Goal: Task Accomplishment & Management: Manage account settings

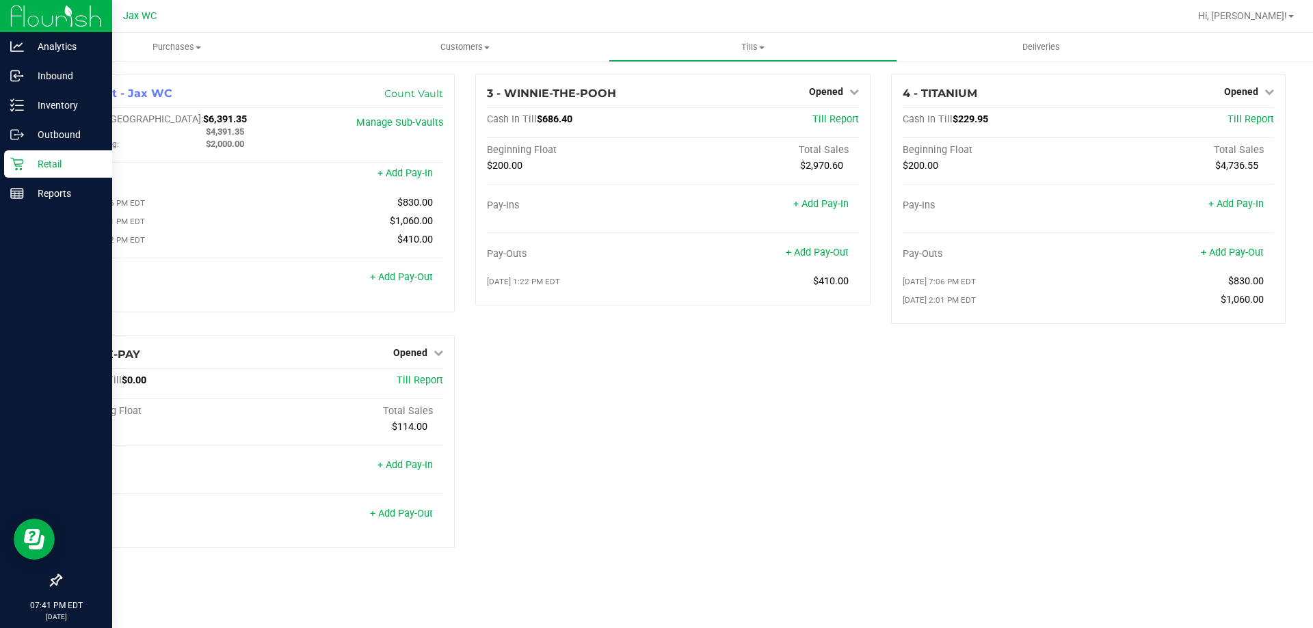
click at [29, 167] on p "Retail" at bounding box center [65, 164] width 82 height 16
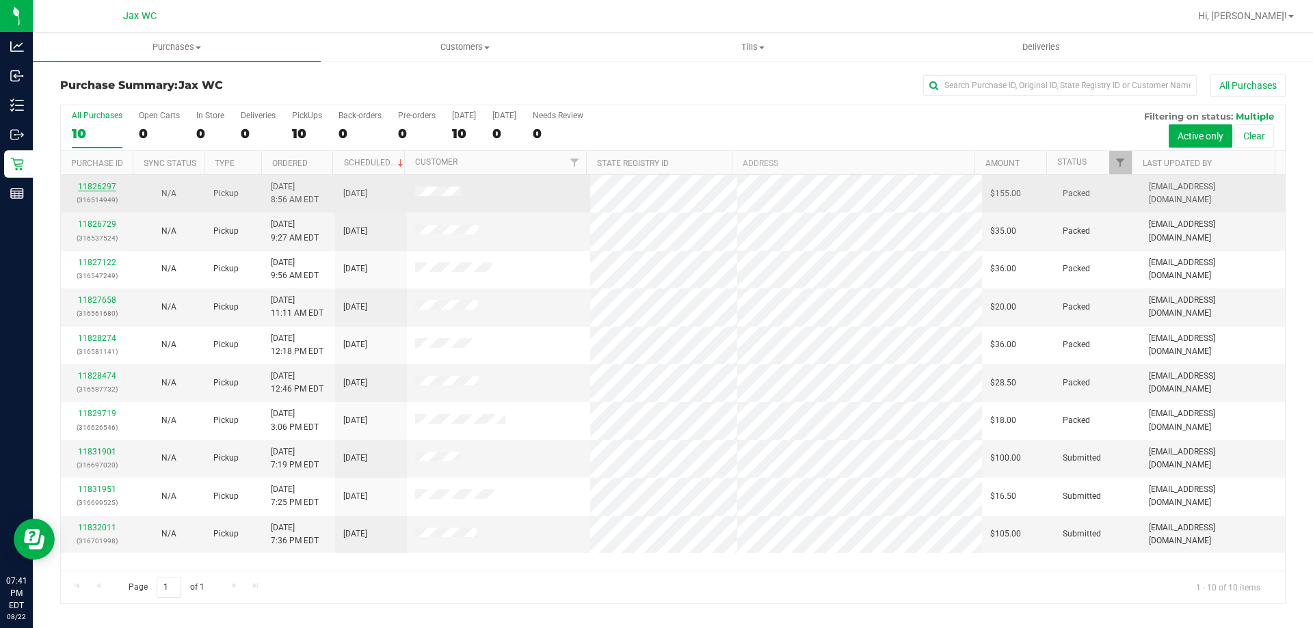
click at [98, 189] on link "11826297" at bounding box center [97, 187] width 38 height 10
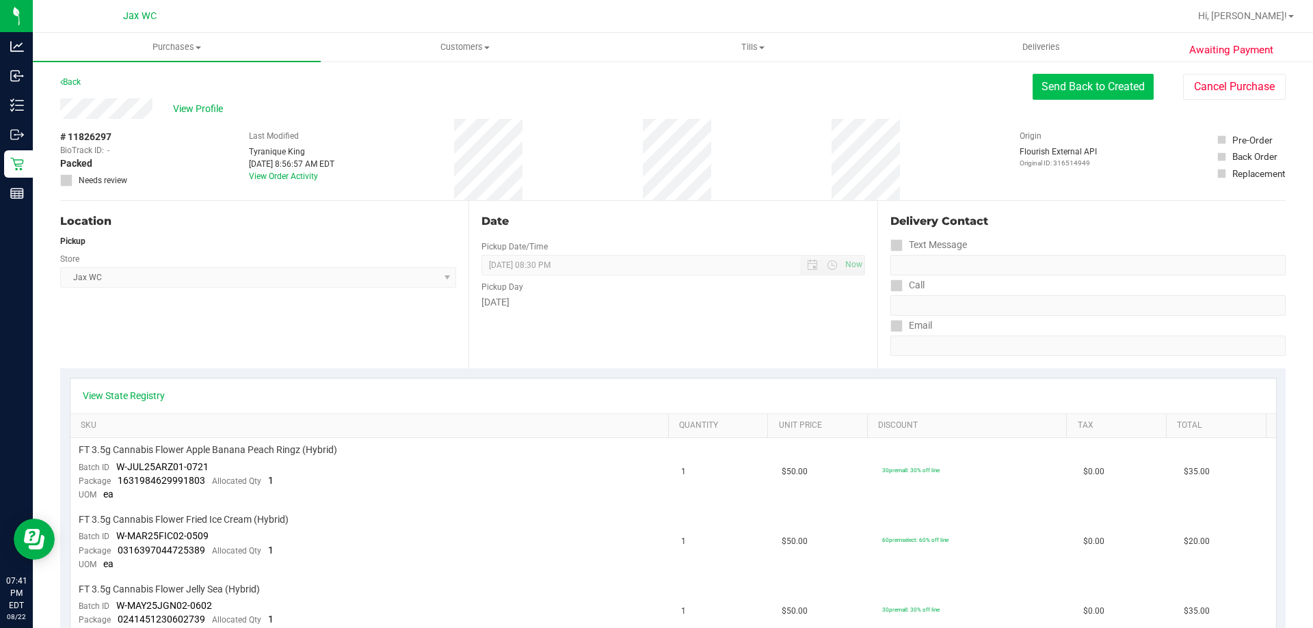
click at [1083, 96] on button "Send Back to Created" at bounding box center [1093, 87] width 121 height 26
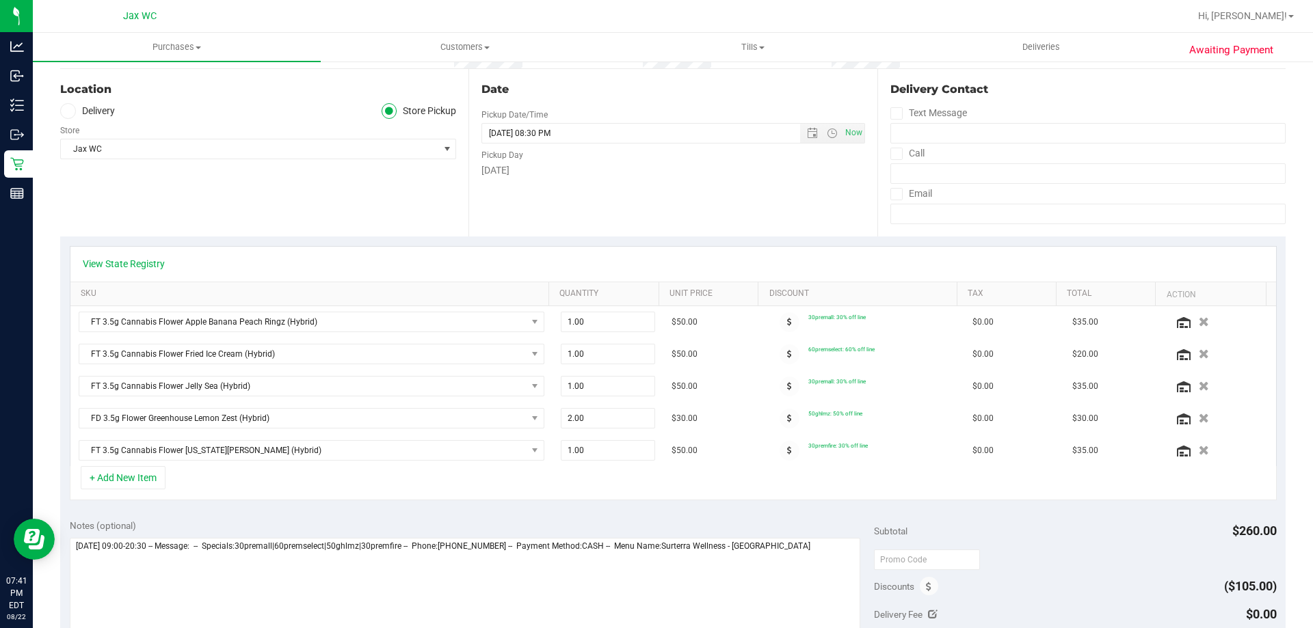
scroll to position [137, 0]
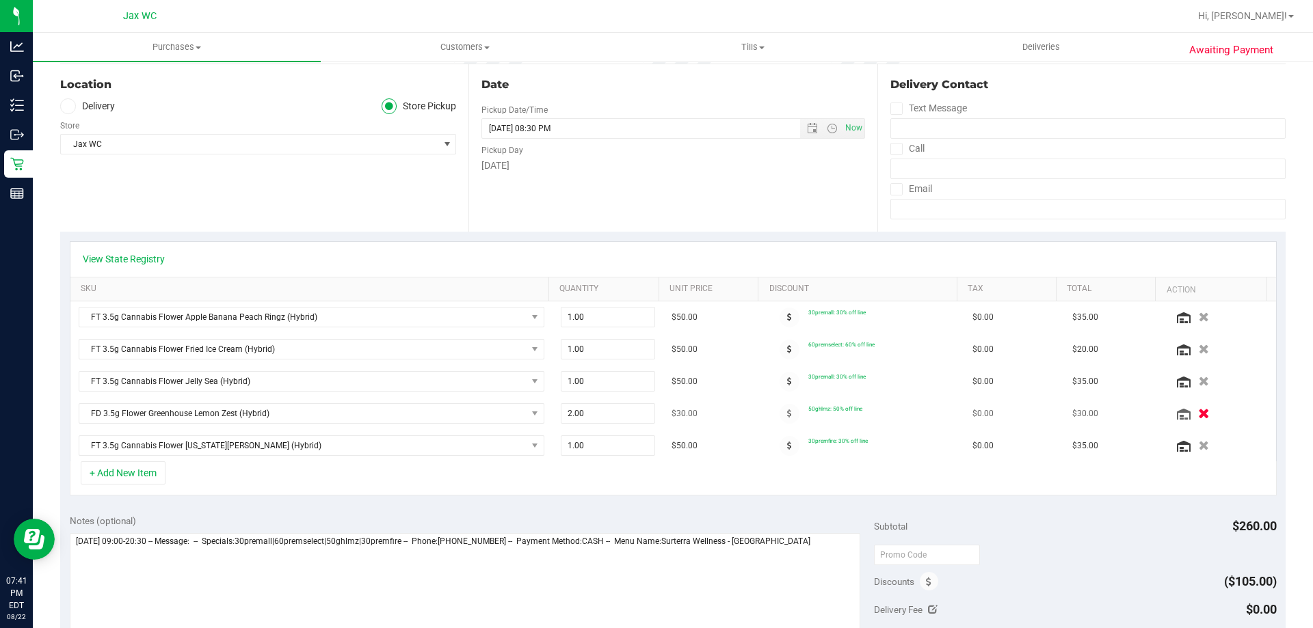
click at [1198, 414] on icon "button" at bounding box center [1204, 414] width 12 height 10
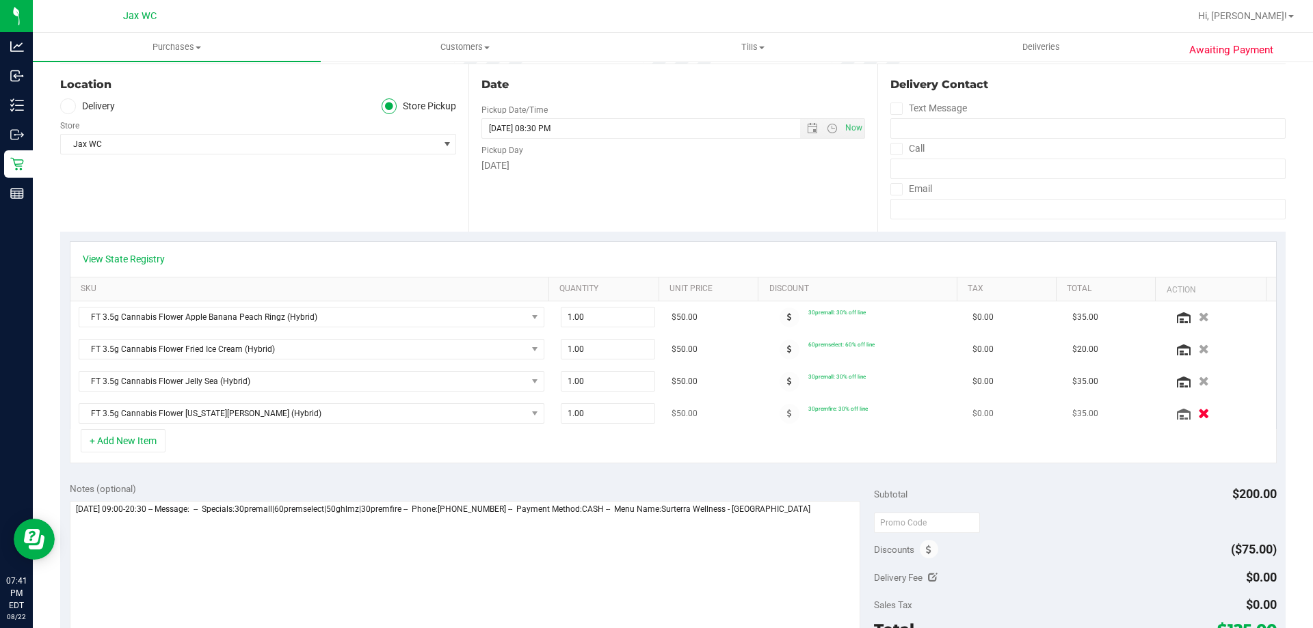
click at [1198, 418] on icon "button" at bounding box center [1204, 414] width 12 height 10
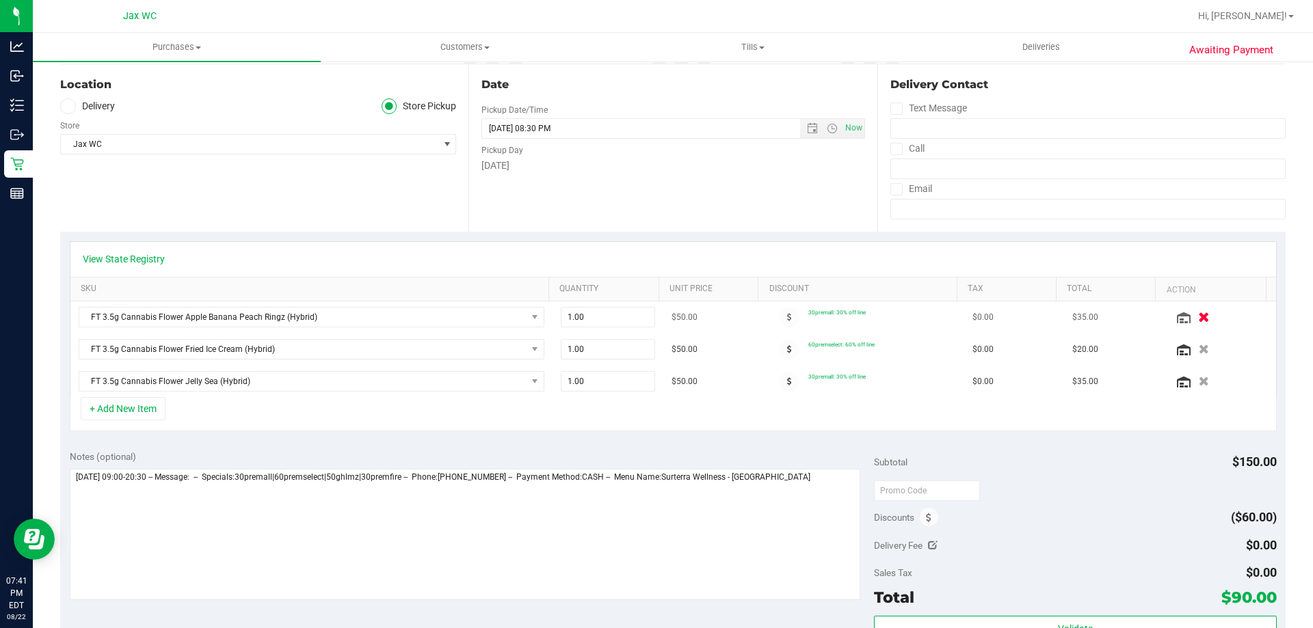
click at [1198, 319] on icon "button" at bounding box center [1204, 318] width 12 height 10
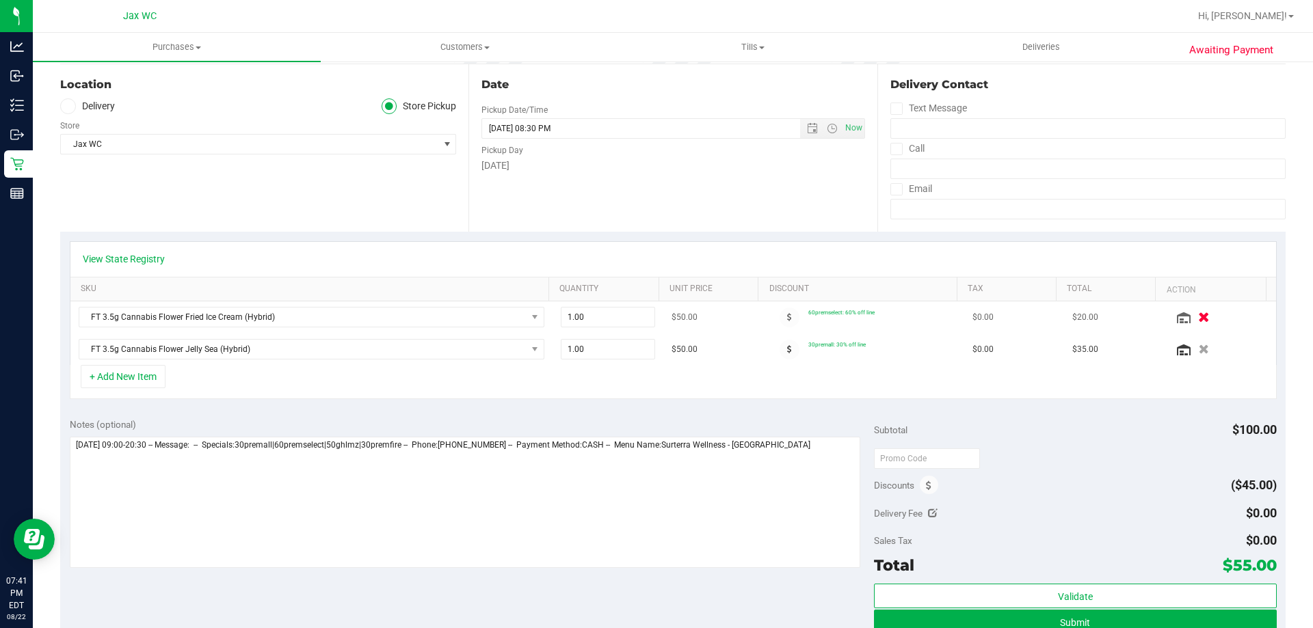
click at [1198, 321] on icon "button" at bounding box center [1204, 318] width 12 height 10
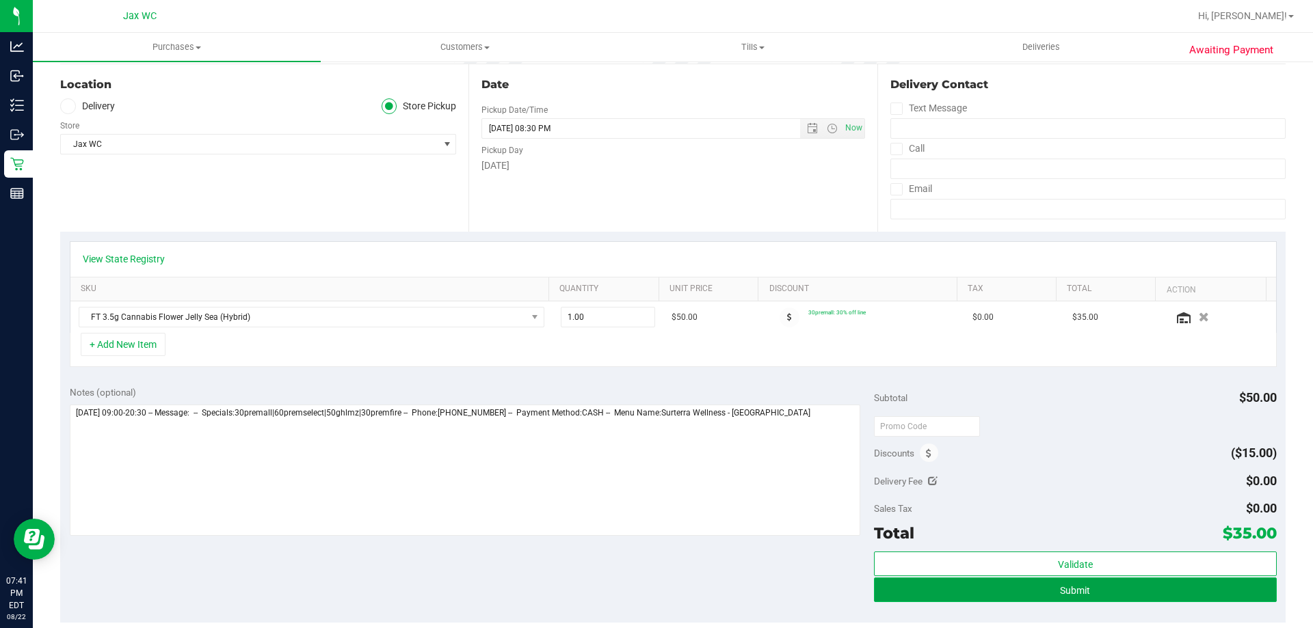
click at [952, 595] on button "Submit" at bounding box center [1075, 590] width 402 height 25
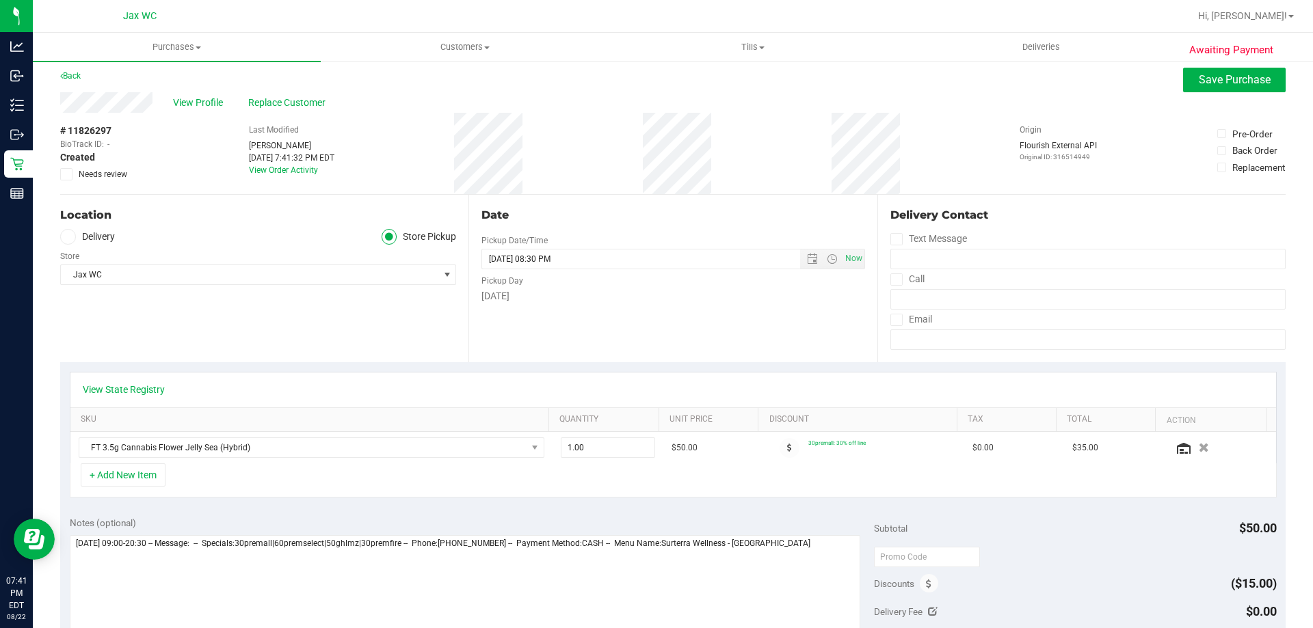
scroll to position [0, 0]
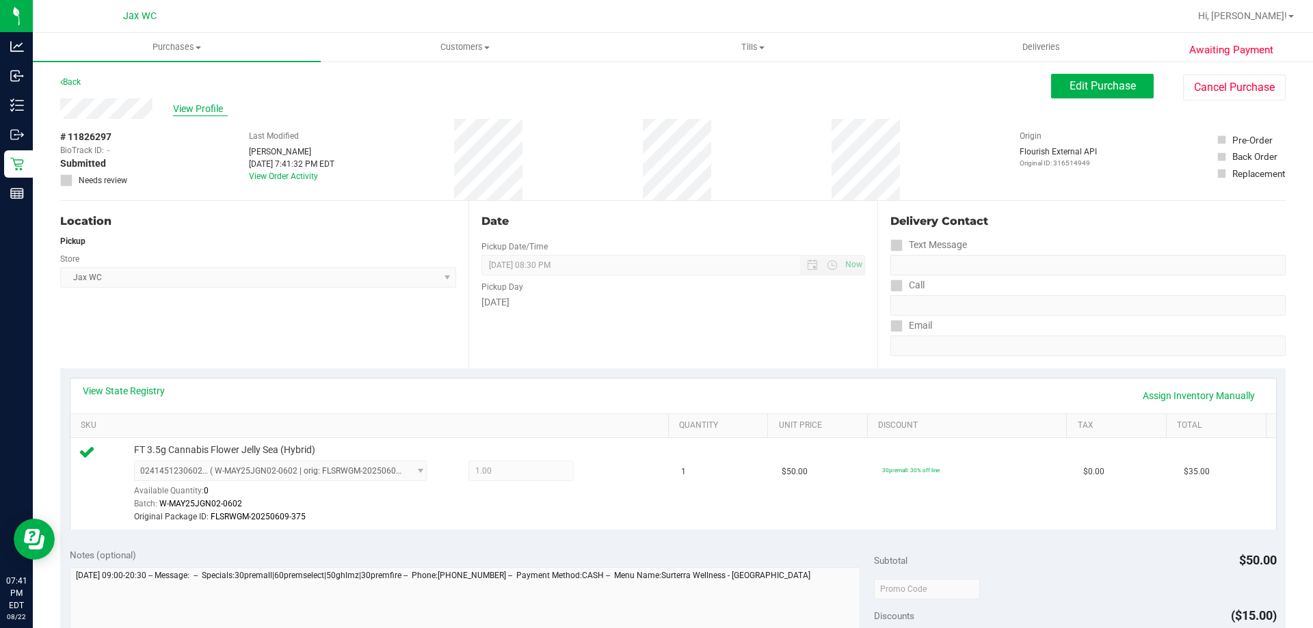
click at [190, 110] on span "View Profile" at bounding box center [200, 109] width 55 height 14
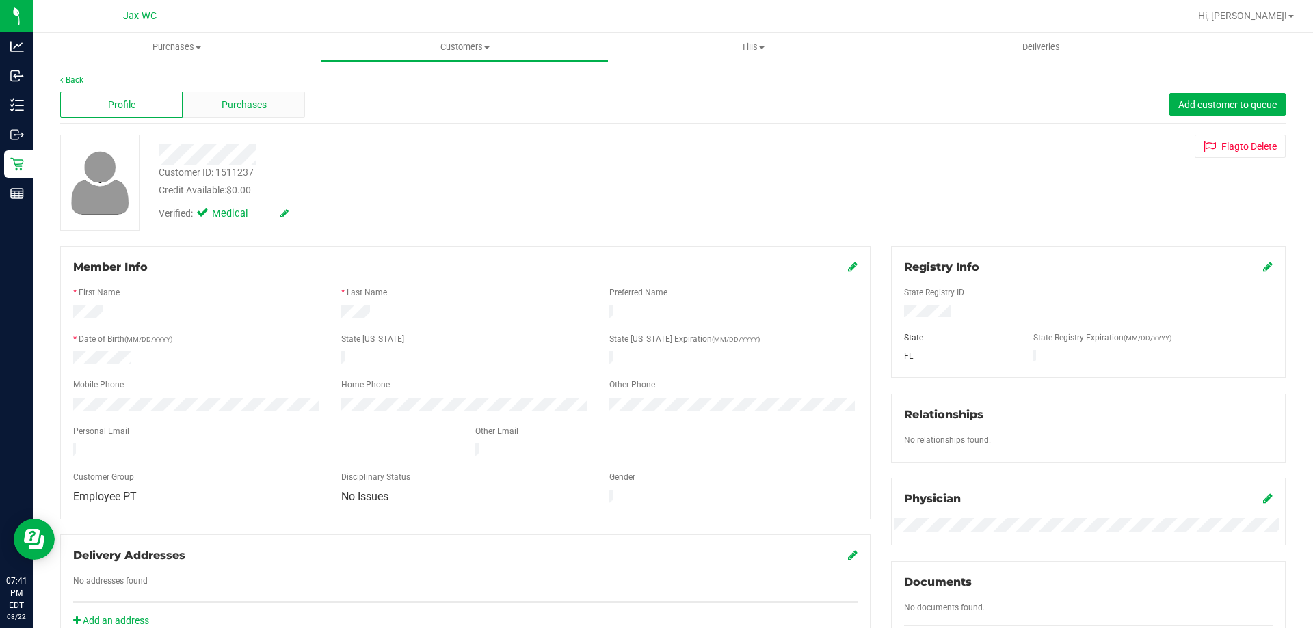
click at [235, 112] on div "Purchases" at bounding box center [244, 105] width 122 height 26
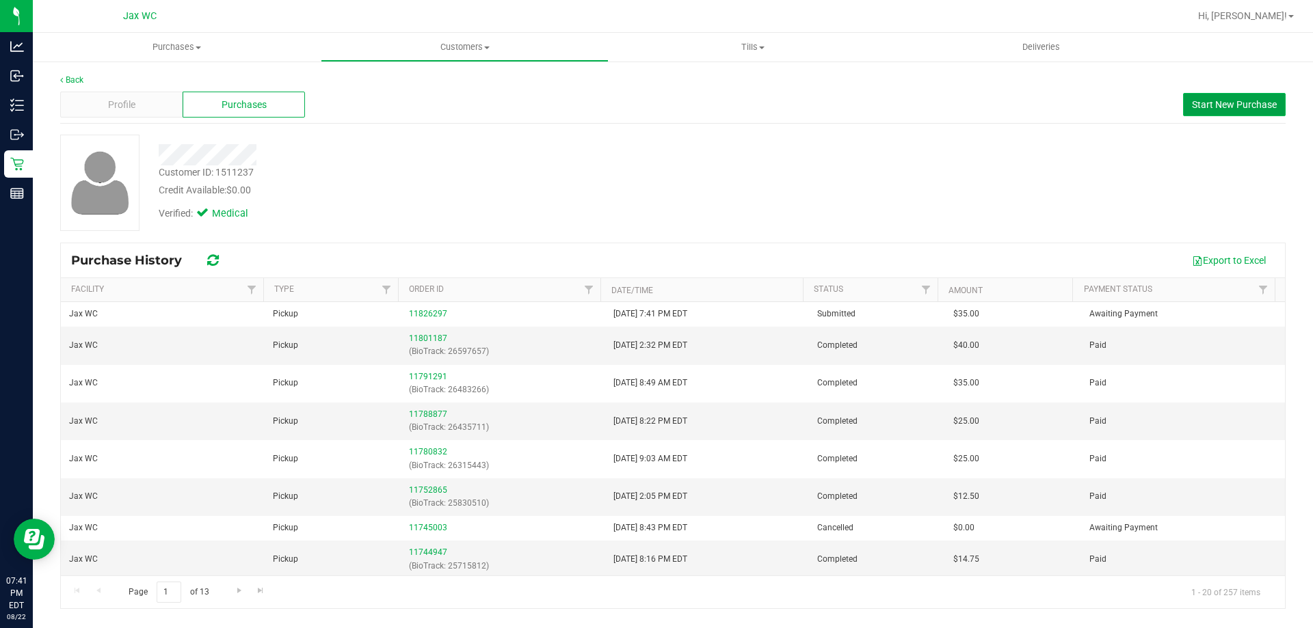
click at [1266, 99] on span "Start New Purchase" at bounding box center [1234, 104] width 85 height 11
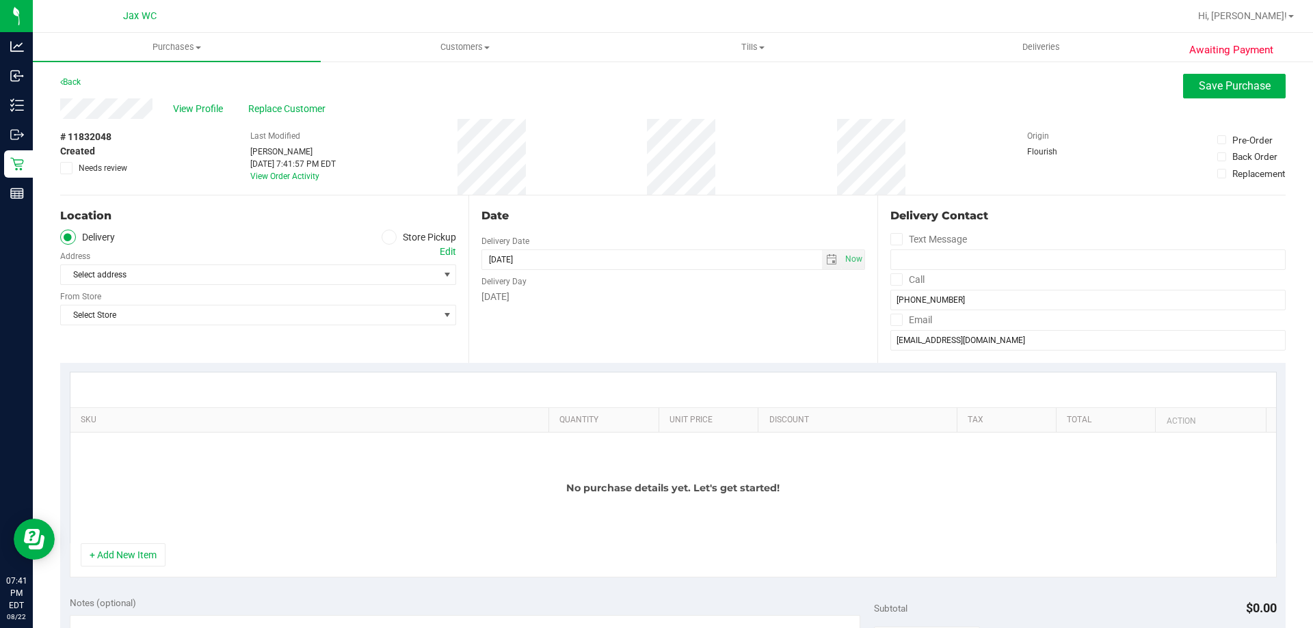
click at [374, 239] on ul "Delivery Store Pickup" at bounding box center [258, 238] width 396 height 16
click at [388, 237] on icon at bounding box center [389, 237] width 8 height 0
click at [0, 0] on input "Store Pickup" at bounding box center [0, 0] width 0 height 0
click at [388, 274] on span "Select Store" at bounding box center [249, 274] width 377 height 19
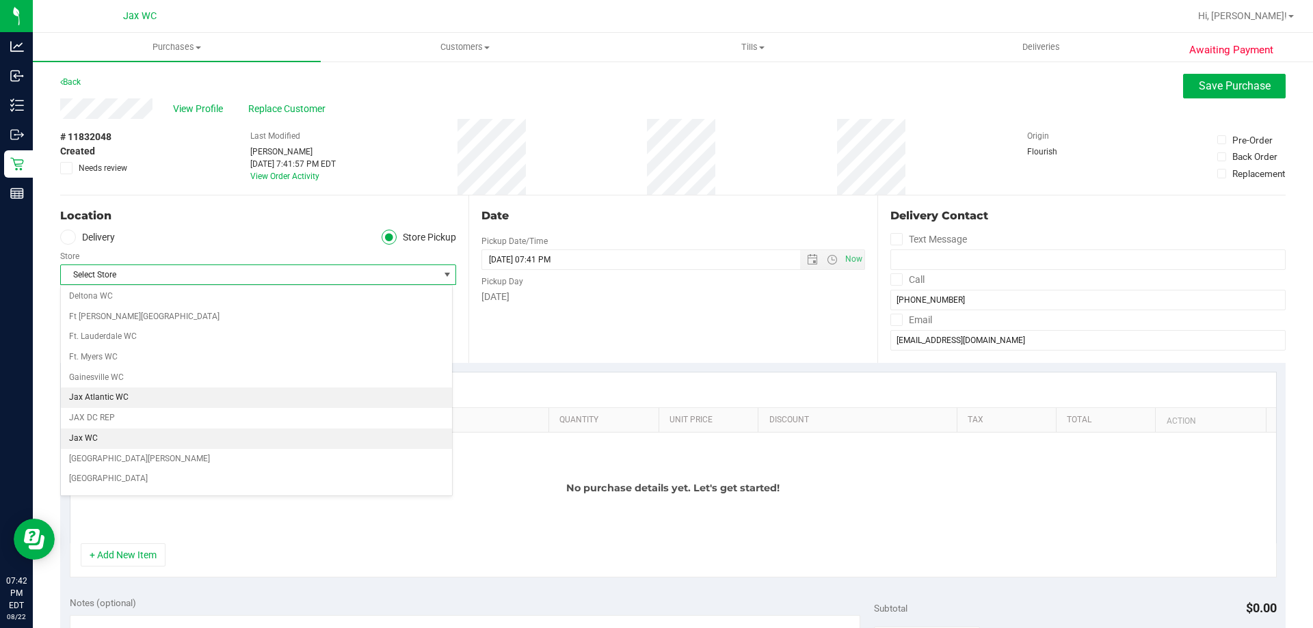
scroll to position [274, 0]
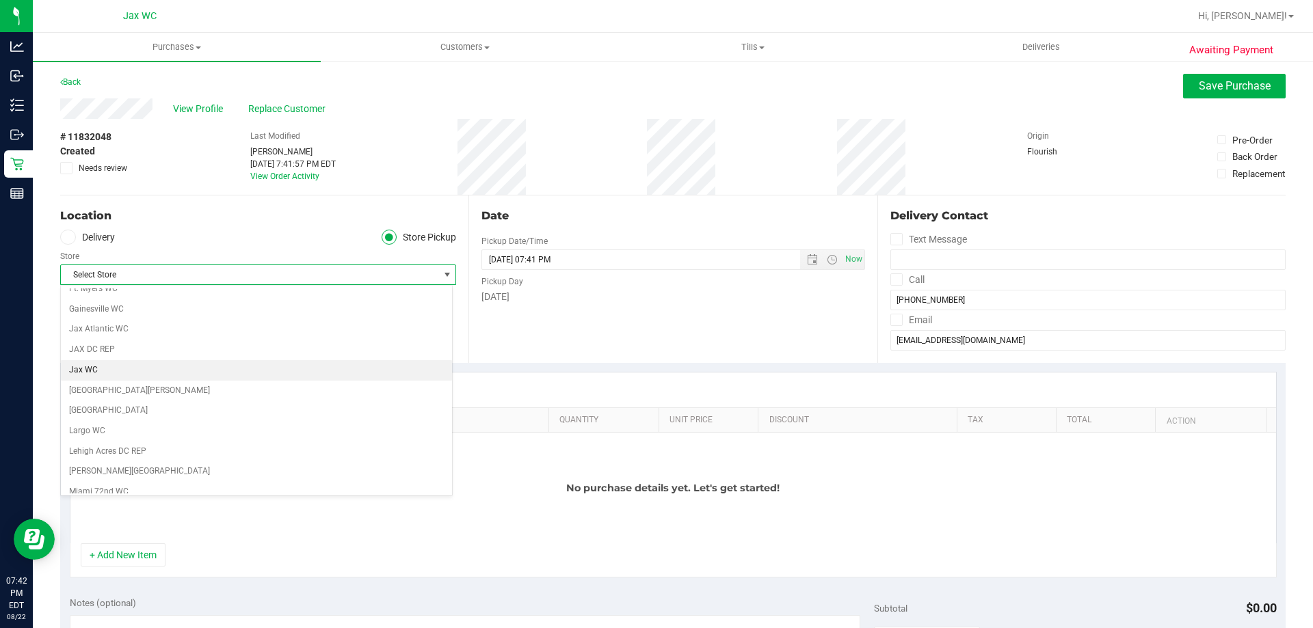
click at [220, 369] on li "Jax WC" at bounding box center [256, 370] width 391 height 21
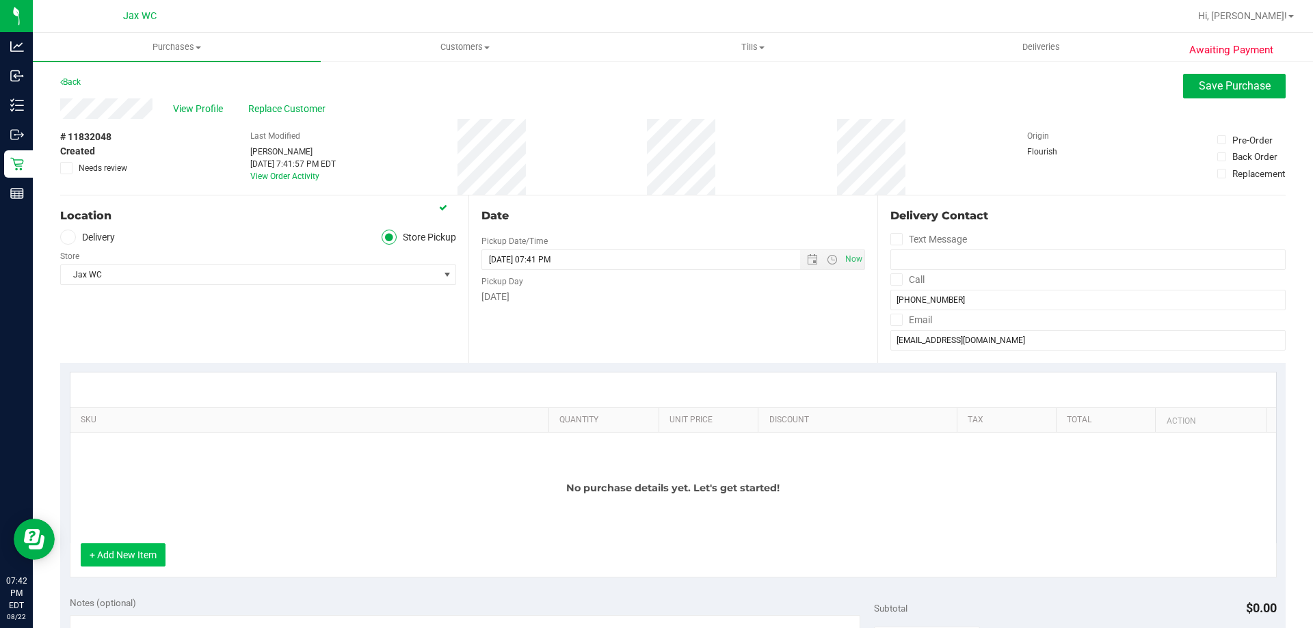
click at [111, 557] on button "+ Add New Item" at bounding box center [123, 555] width 85 height 23
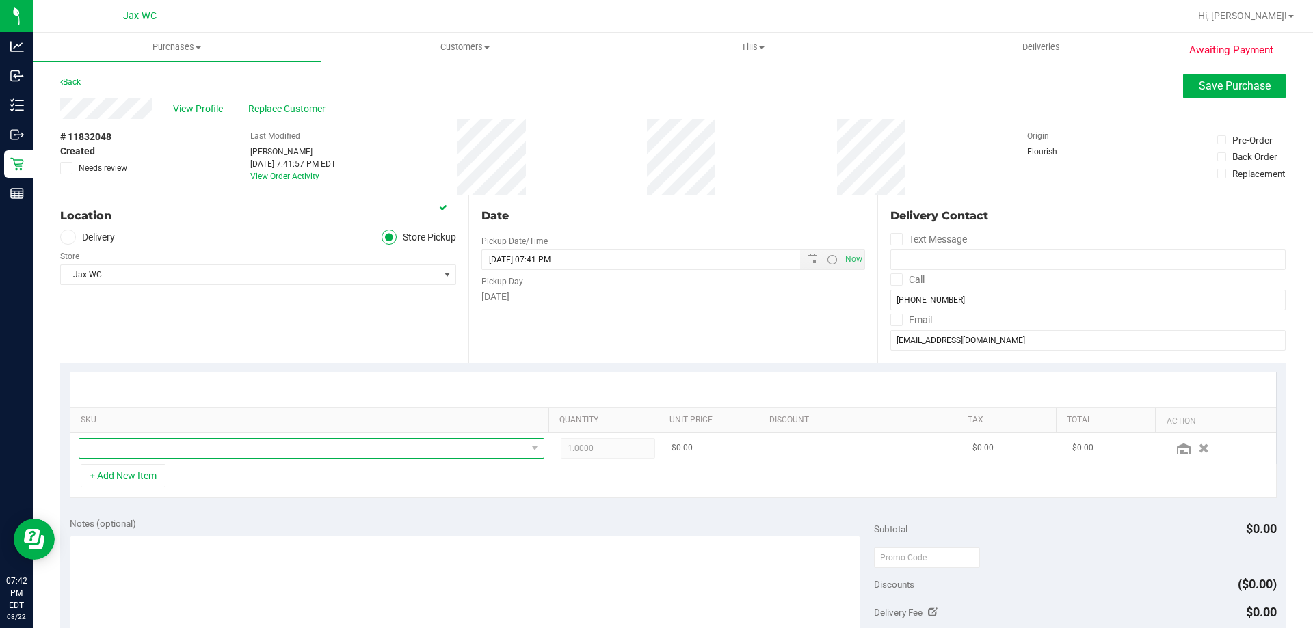
click at [162, 451] on span "NO DATA FOUND" at bounding box center [302, 448] width 447 height 19
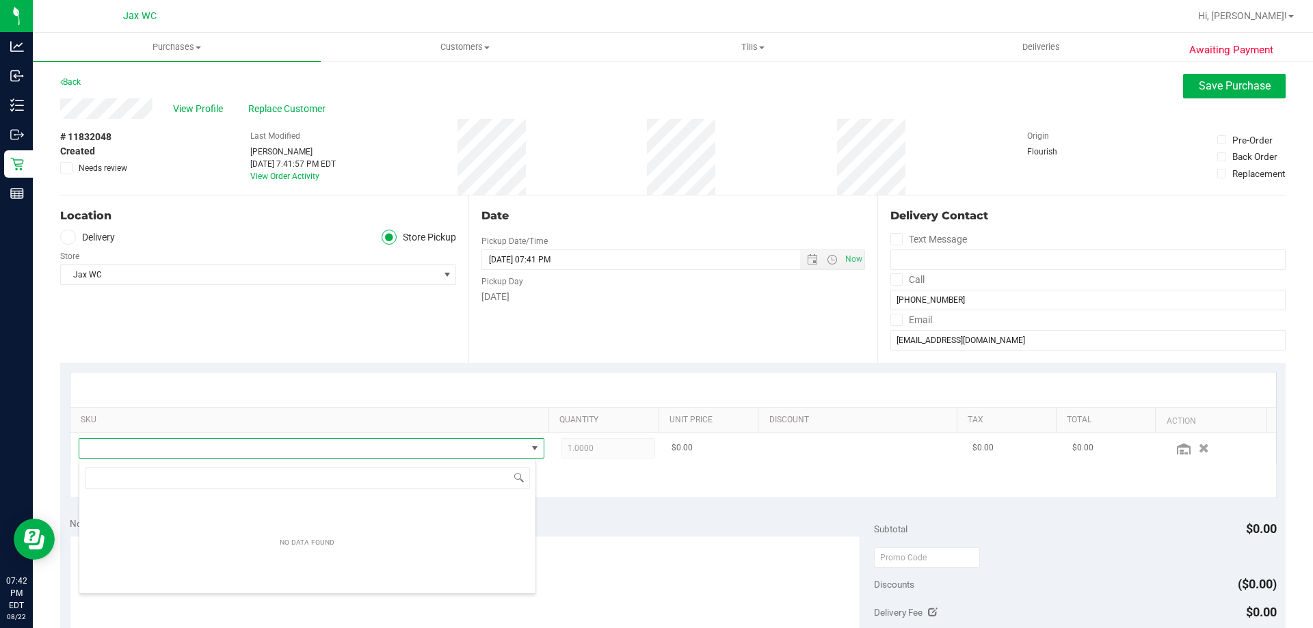
scroll to position [21, 453]
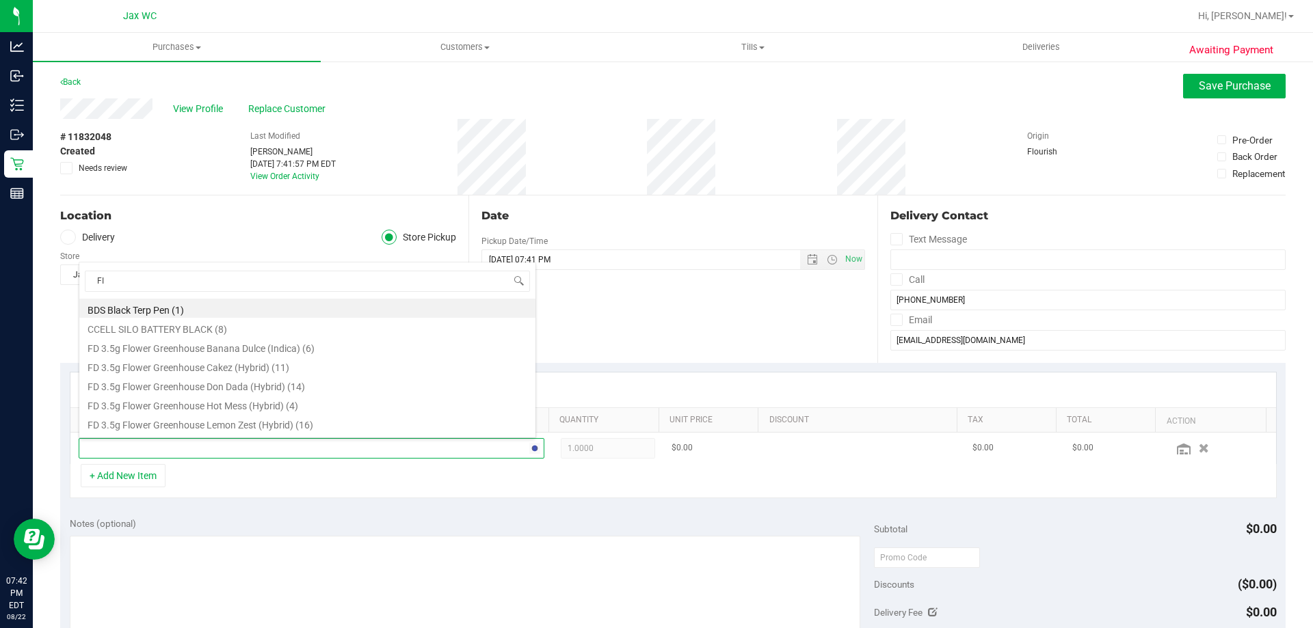
type input "FIC"
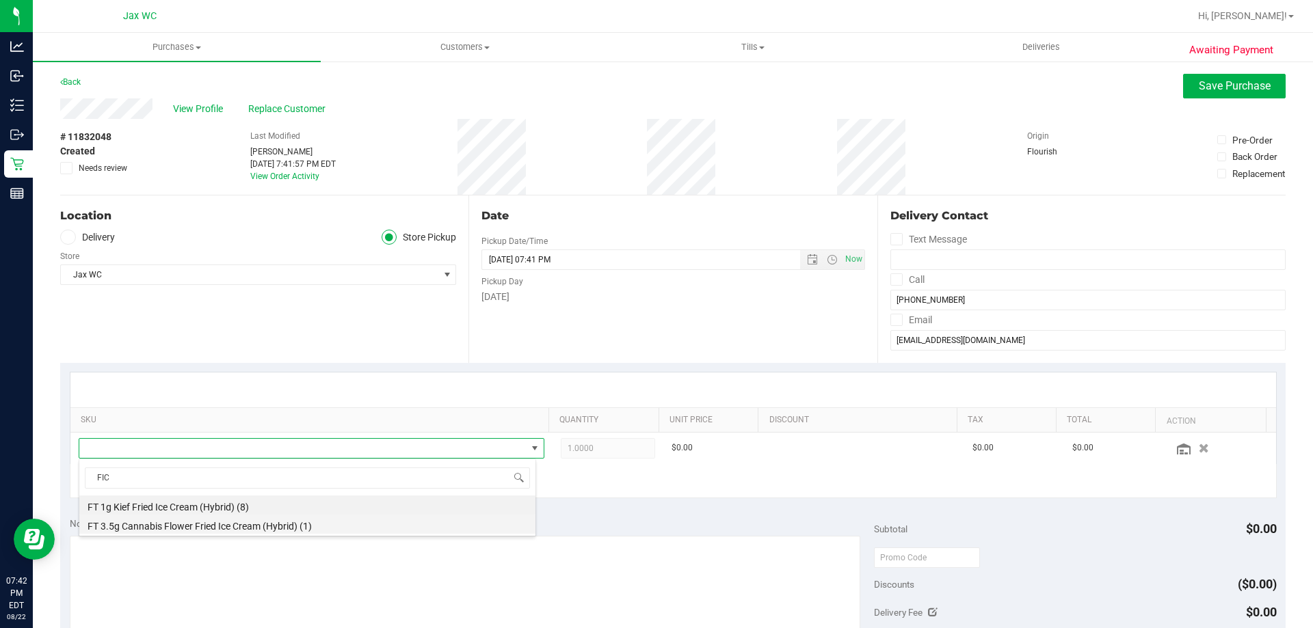
click at [200, 527] on li "FT 3.5g Cannabis Flower Fried Ice Cream (Hybrid) (1)" at bounding box center [307, 524] width 456 height 19
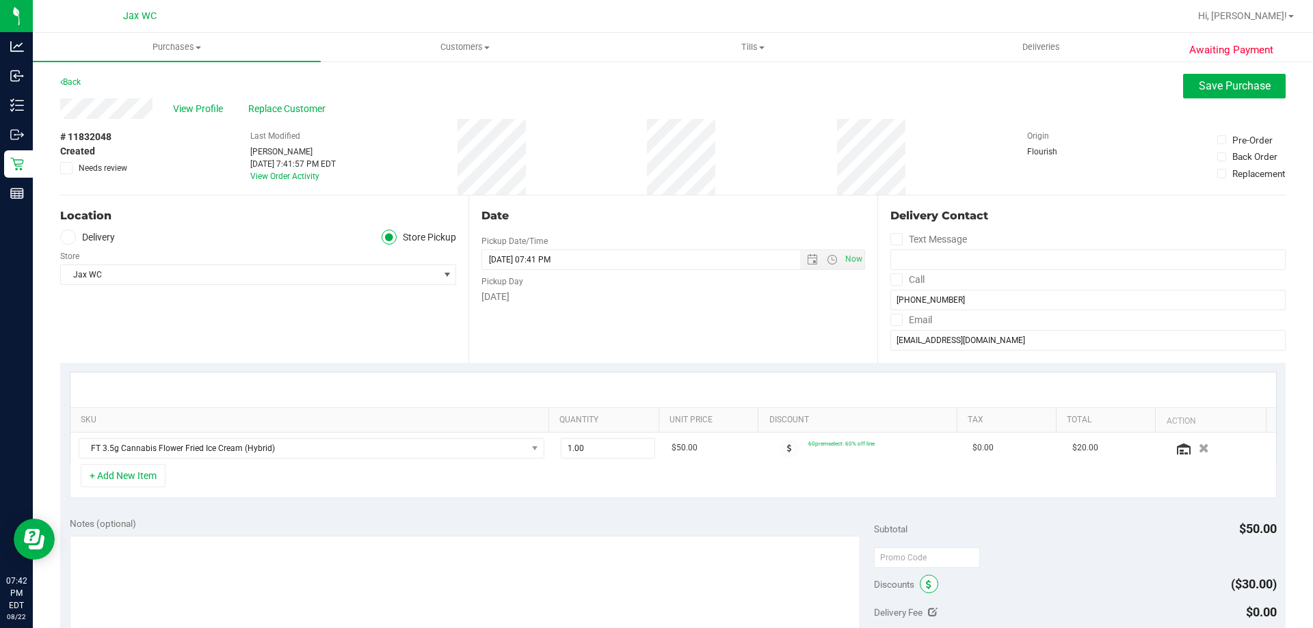
click at [926, 581] on icon at bounding box center [928, 586] width 5 height 10
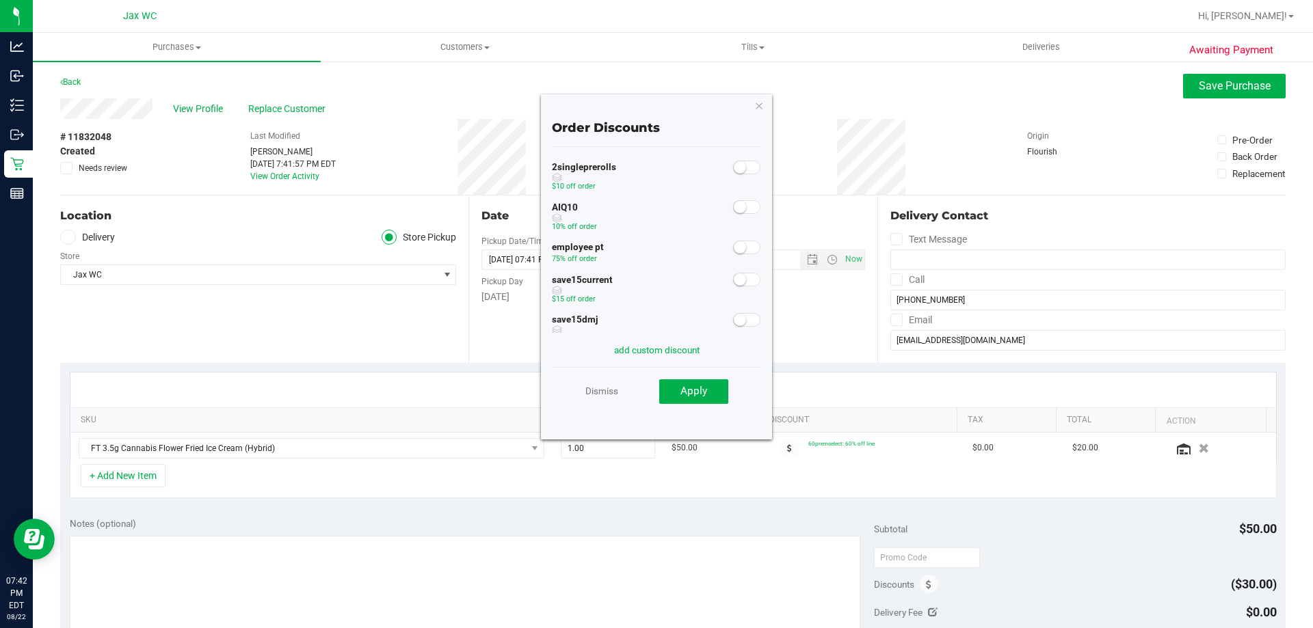
click at [734, 243] on small at bounding box center [740, 247] width 12 height 12
click at [708, 389] on button "Apply" at bounding box center [693, 392] width 69 height 25
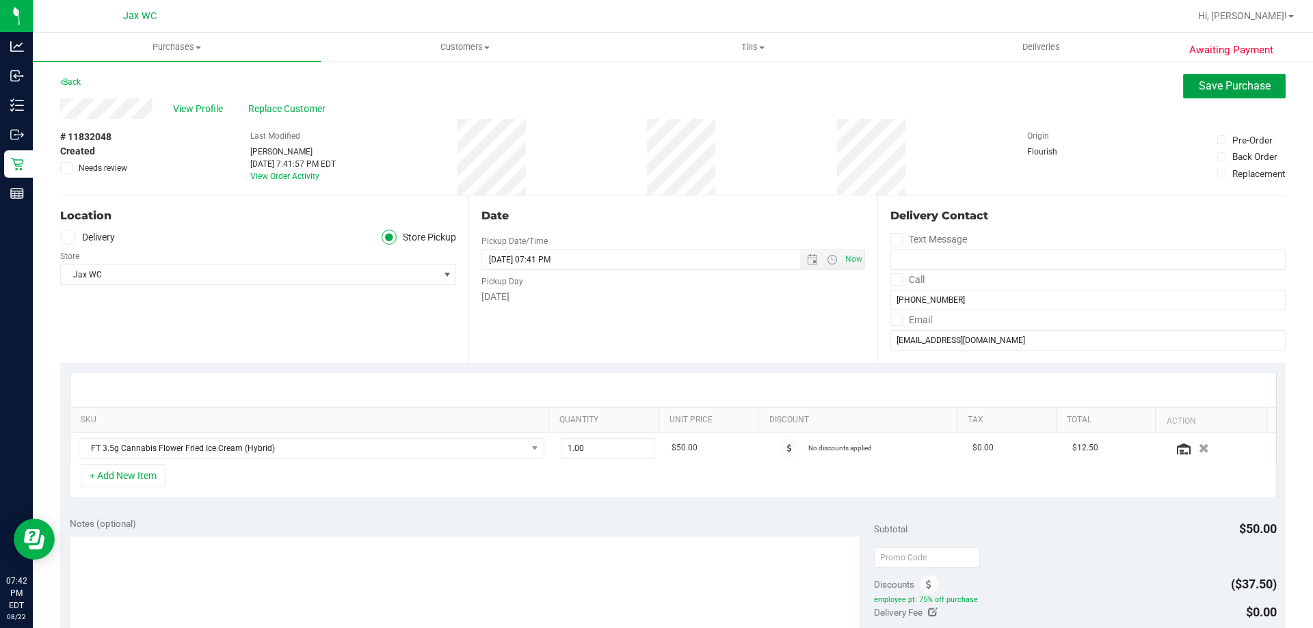
click at [1206, 98] on button "Save Purchase" at bounding box center [1234, 86] width 103 height 25
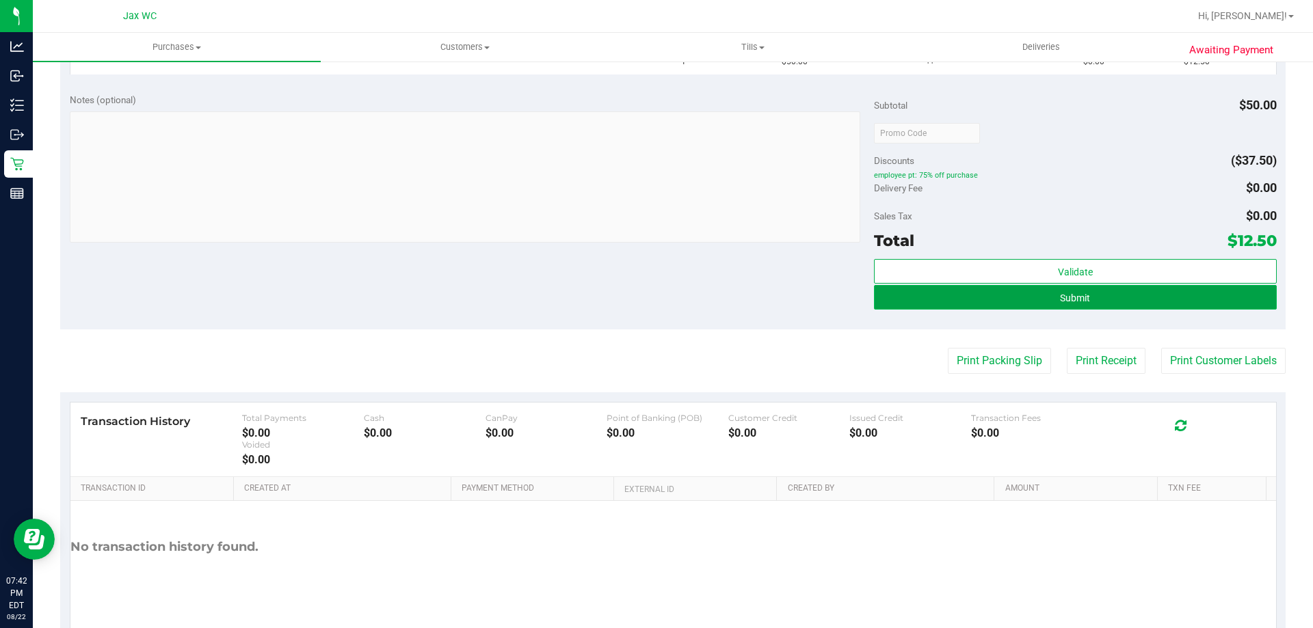
click at [1111, 303] on button "Submit" at bounding box center [1075, 297] width 402 height 25
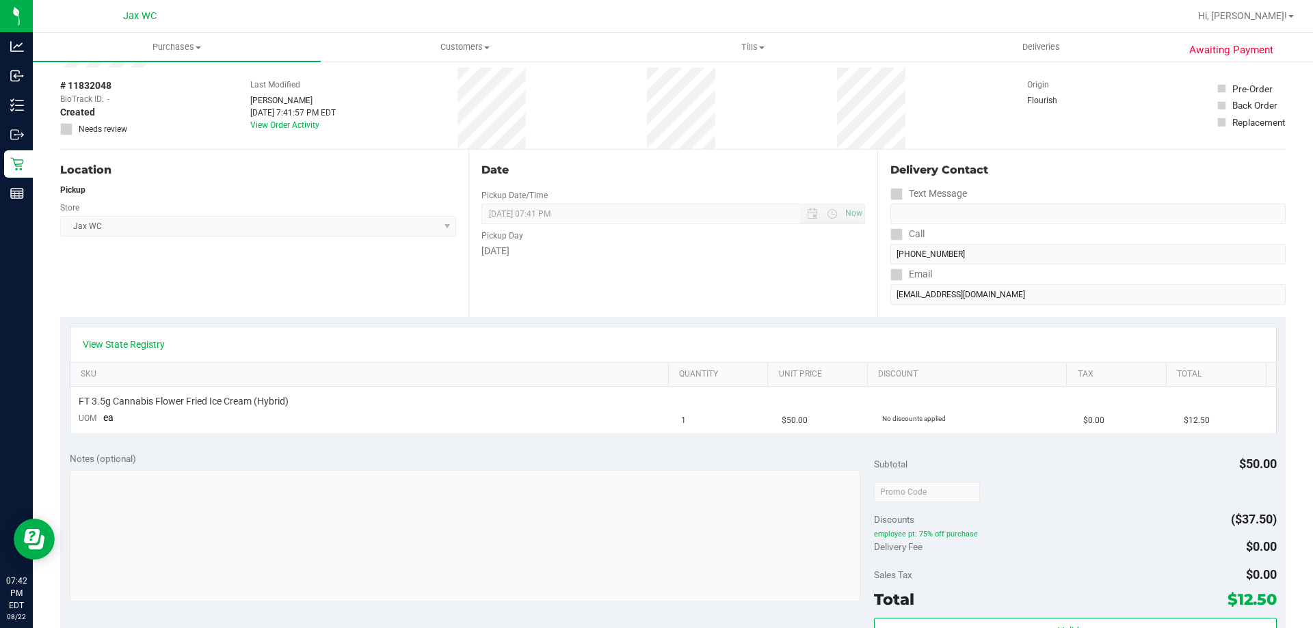
scroll to position [47, 0]
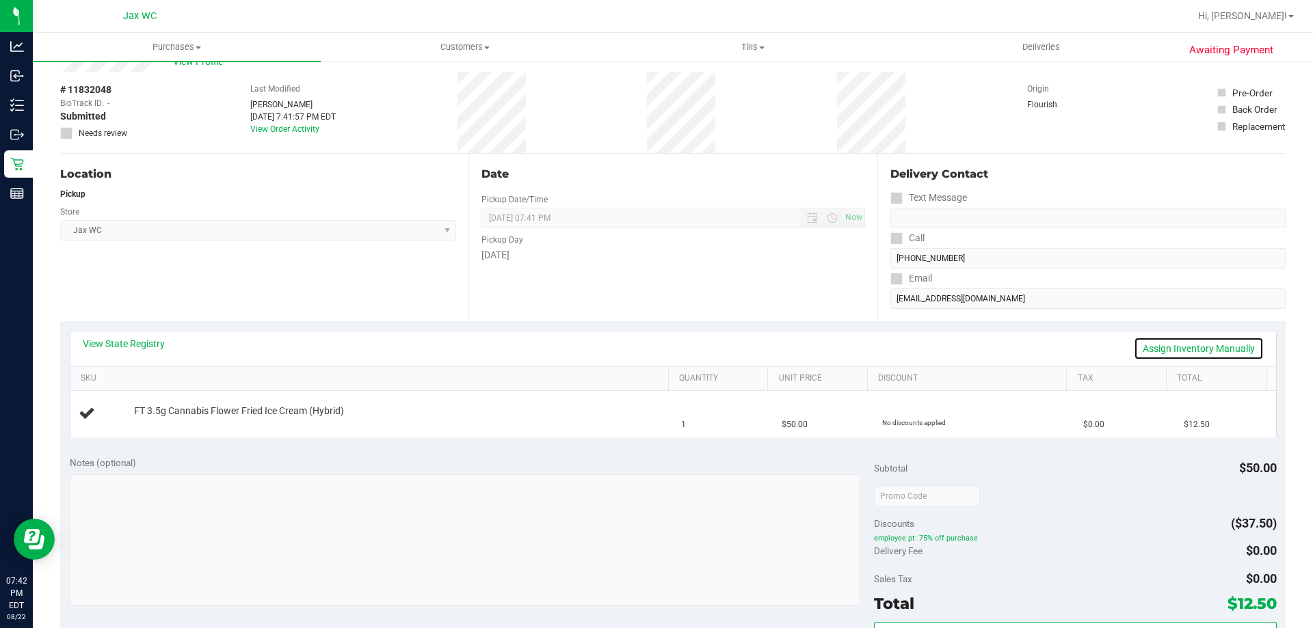
click at [1206, 349] on link "Assign Inventory Manually" at bounding box center [1199, 348] width 130 height 23
click at [155, 425] on link "Add Package" at bounding box center [158, 421] width 49 height 10
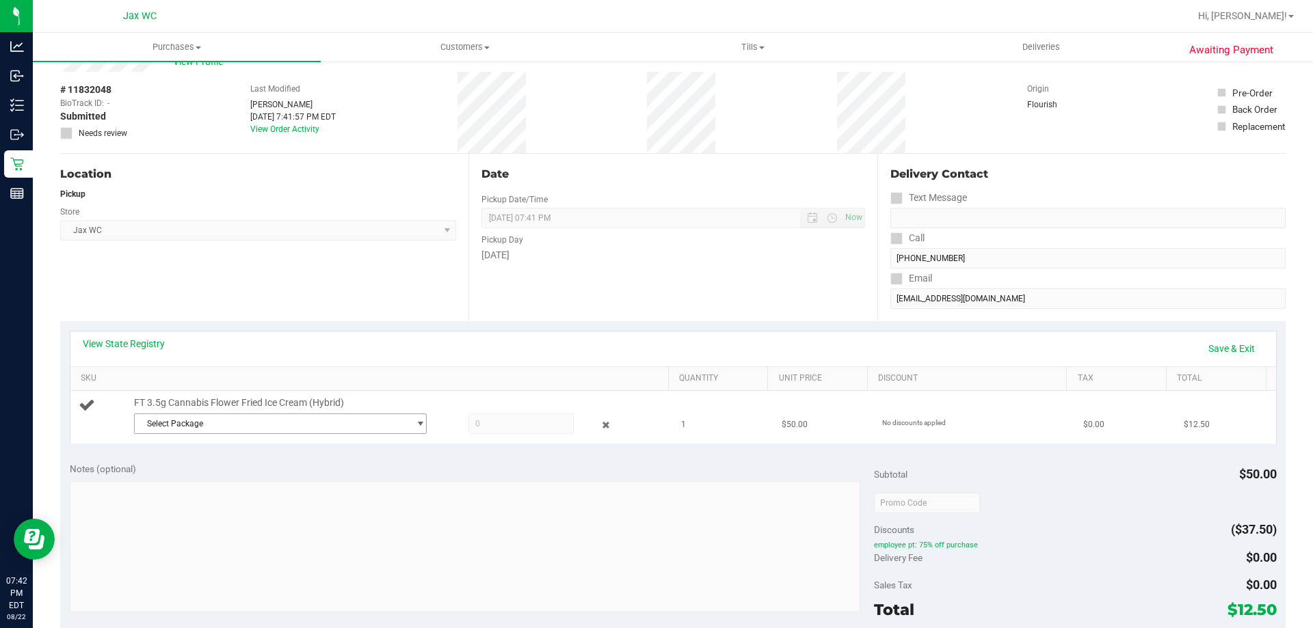
click at [282, 418] on span "Select Package" at bounding box center [272, 423] width 274 height 19
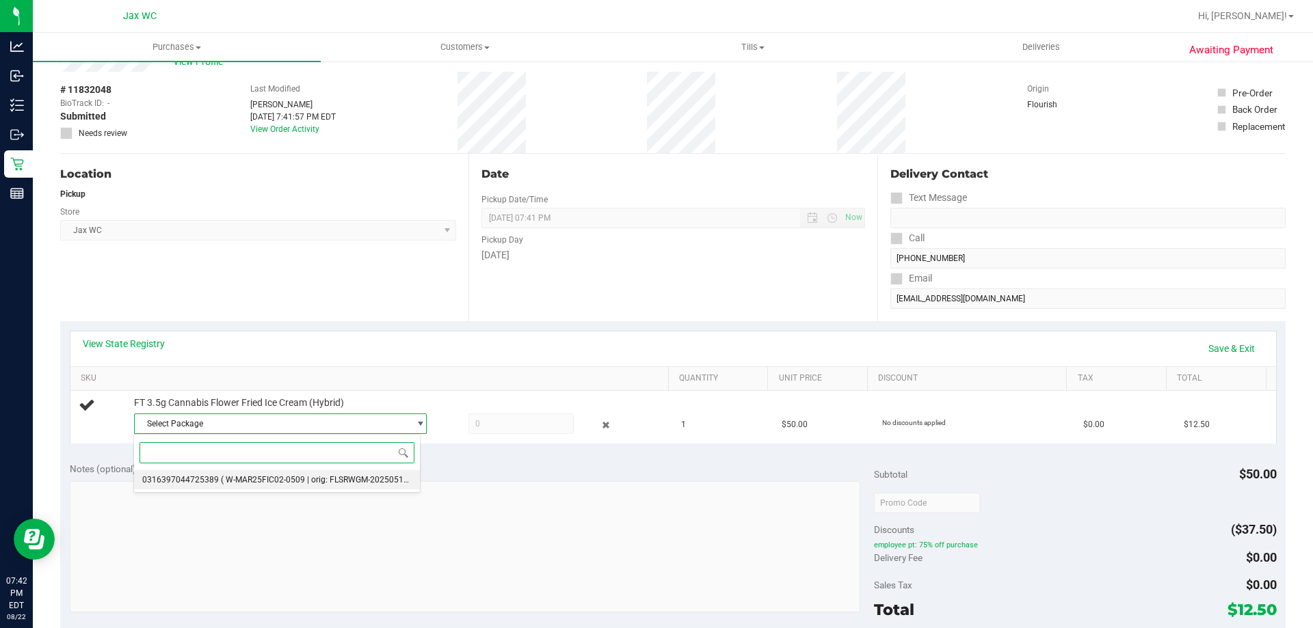
drag, startPoint x: 292, startPoint y: 481, endPoint x: 352, endPoint y: 480, distance: 60.2
click at [293, 481] on span "( W-MAR25FIC02-0509 | orig: FLSRWGM-20250519-042 )" at bounding box center [325, 480] width 209 height 10
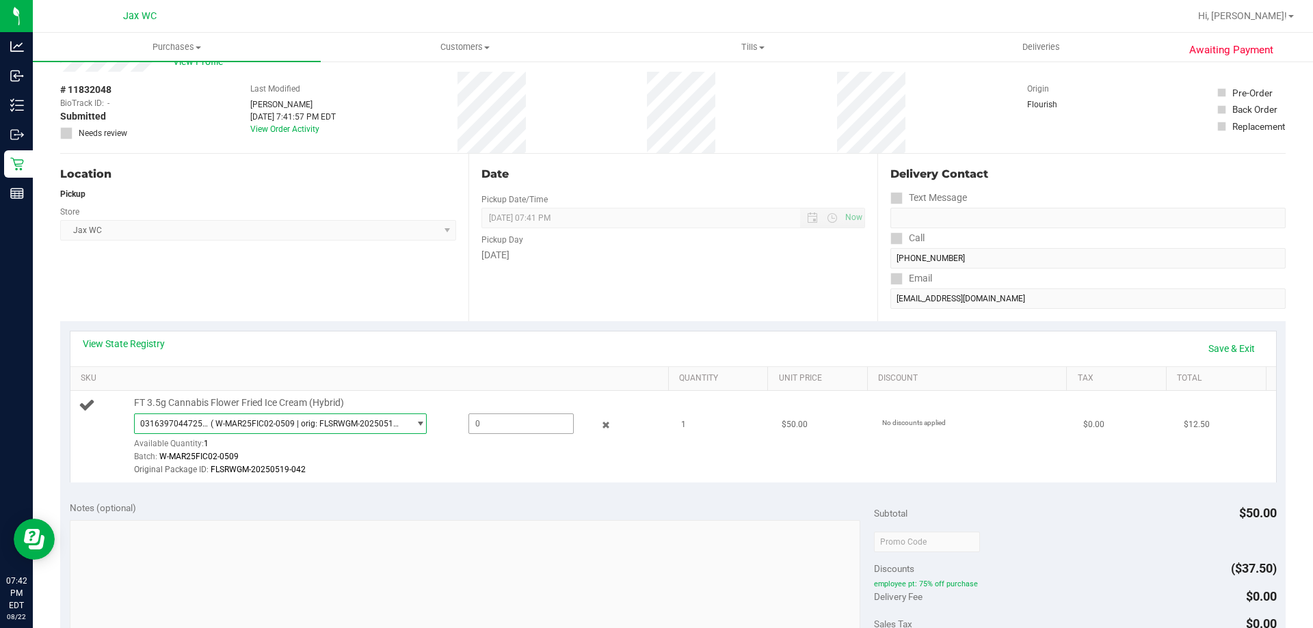
click at [490, 430] on span at bounding box center [520, 424] width 105 height 21
type input "1"
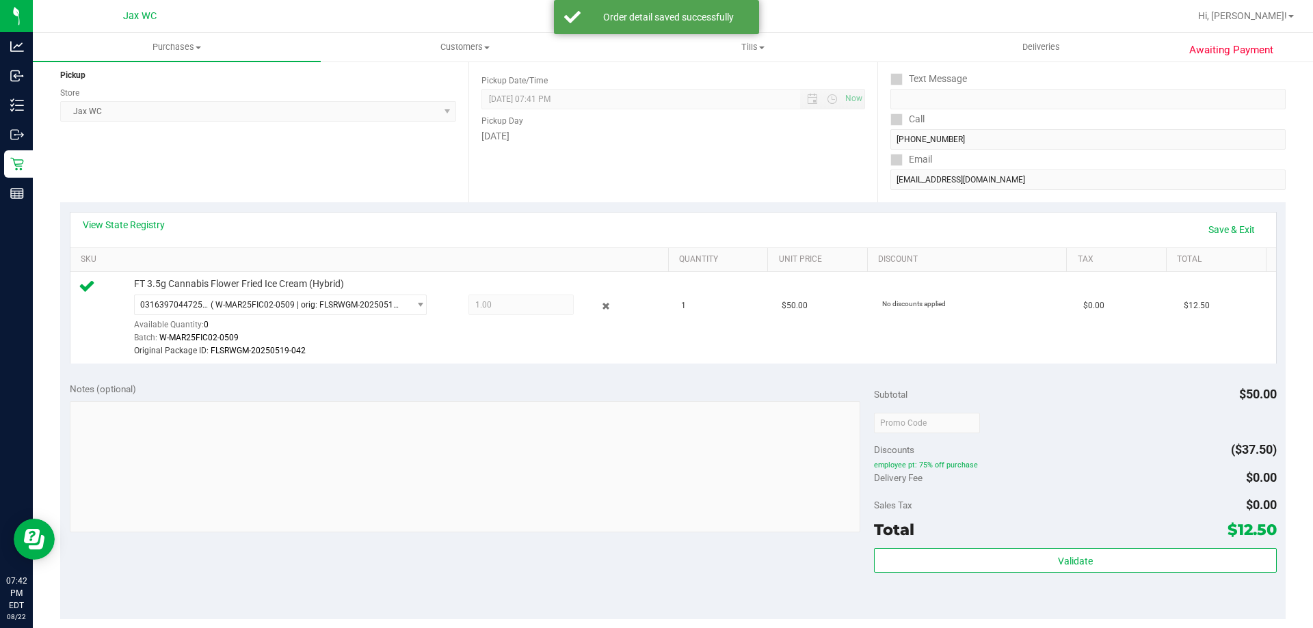
scroll to position [321, 0]
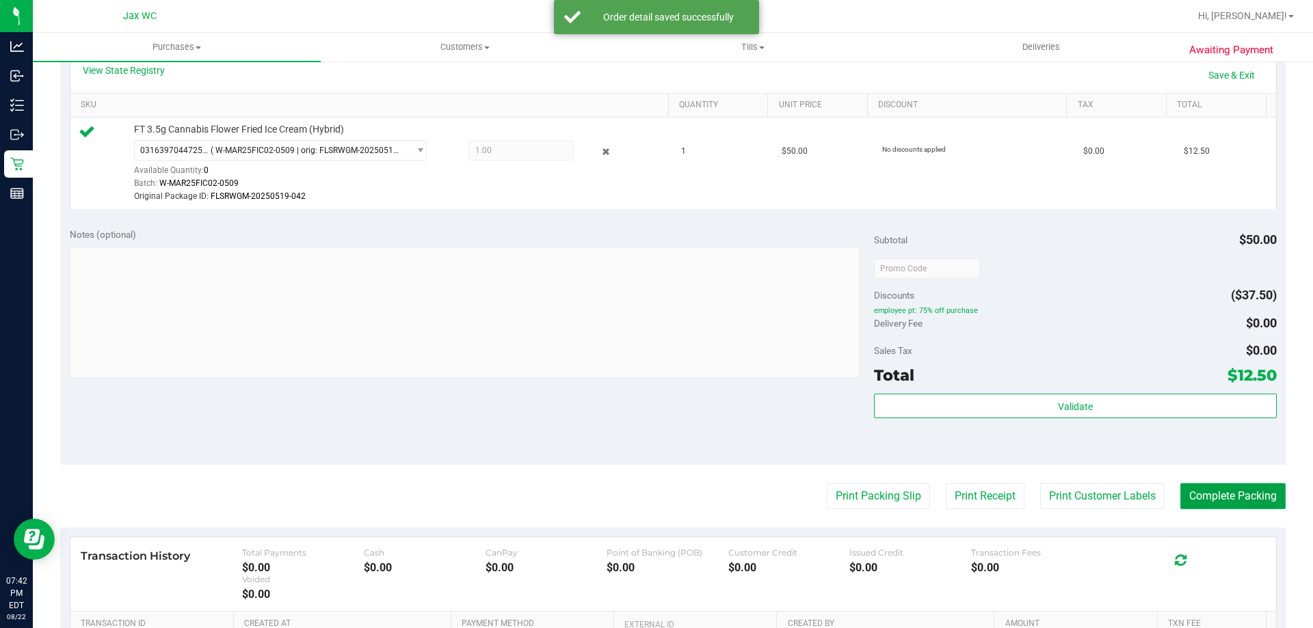
click at [1238, 487] on button "Complete Packing" at bounding box center [1232, 496] width 105 height 26
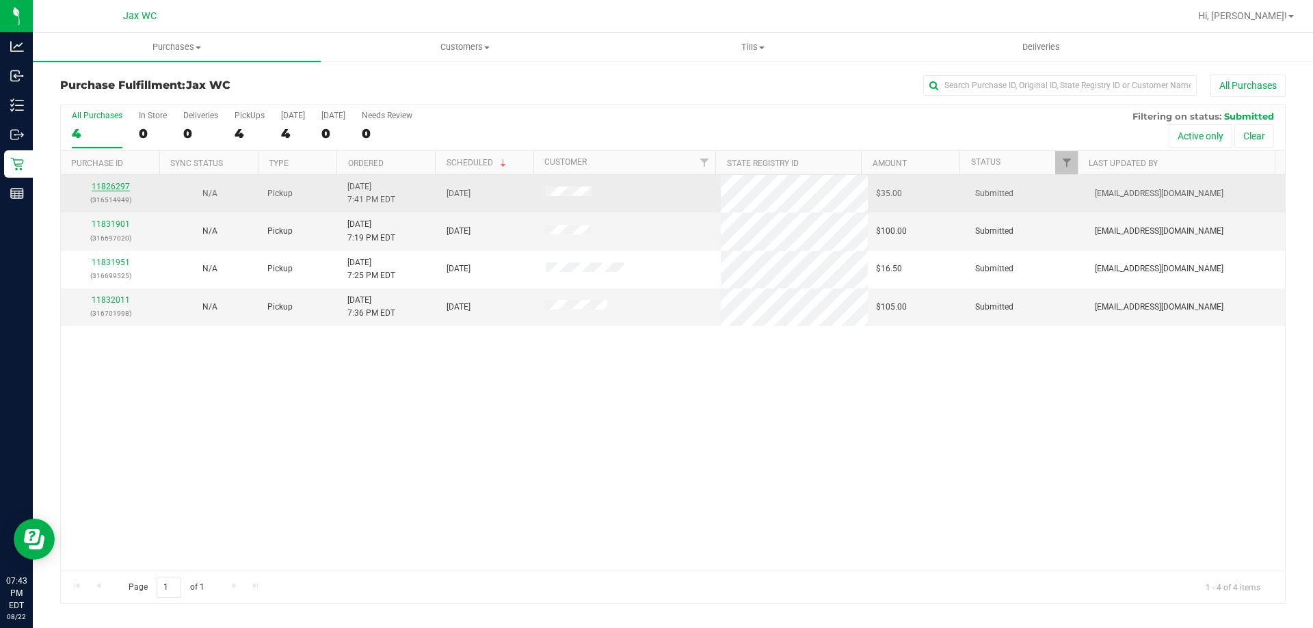
click at [107, 187] on link "11826297" at bounding box center [111, 187] width 38 height 10
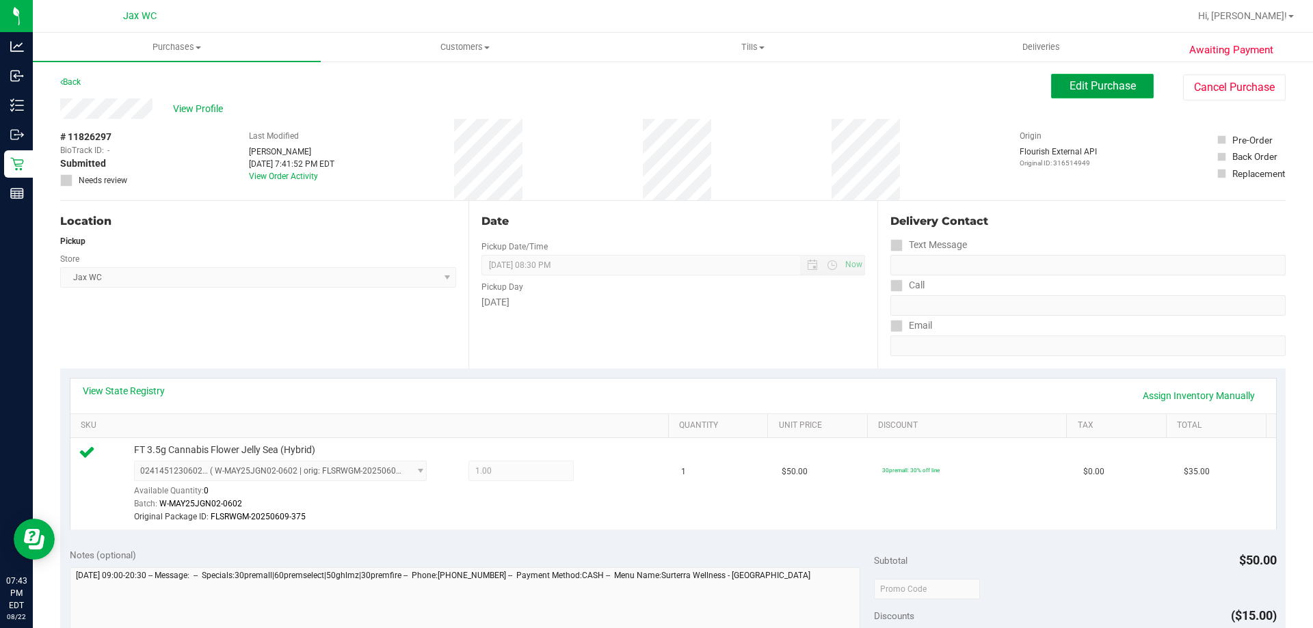
click at [1070, 90] on span "Edit Purchase" at bounding box center [1103, 85] width 66 height 13
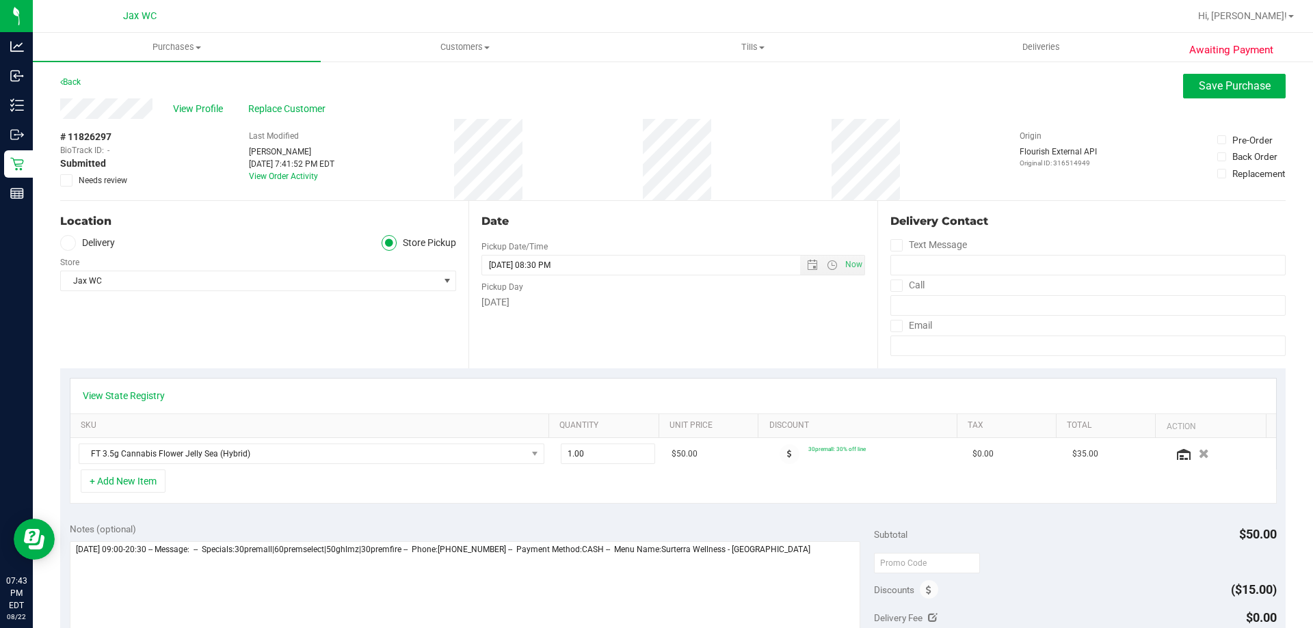
click at [1192, 102] on div "View Profile Replace Customer" at bounding box center [672, 108] width 1225 height 21
click at [1191, 77] on button "Save Purchase" at bounding box center [1234, 86] width 103 height 25
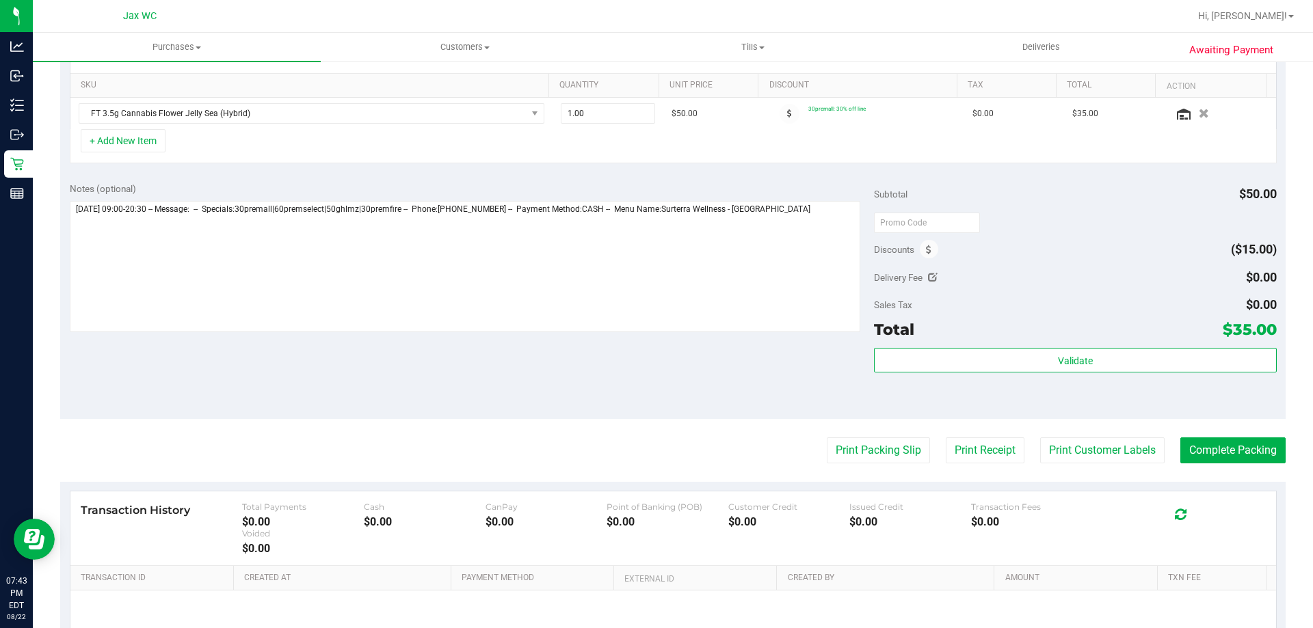
scroll to position [342, 0]
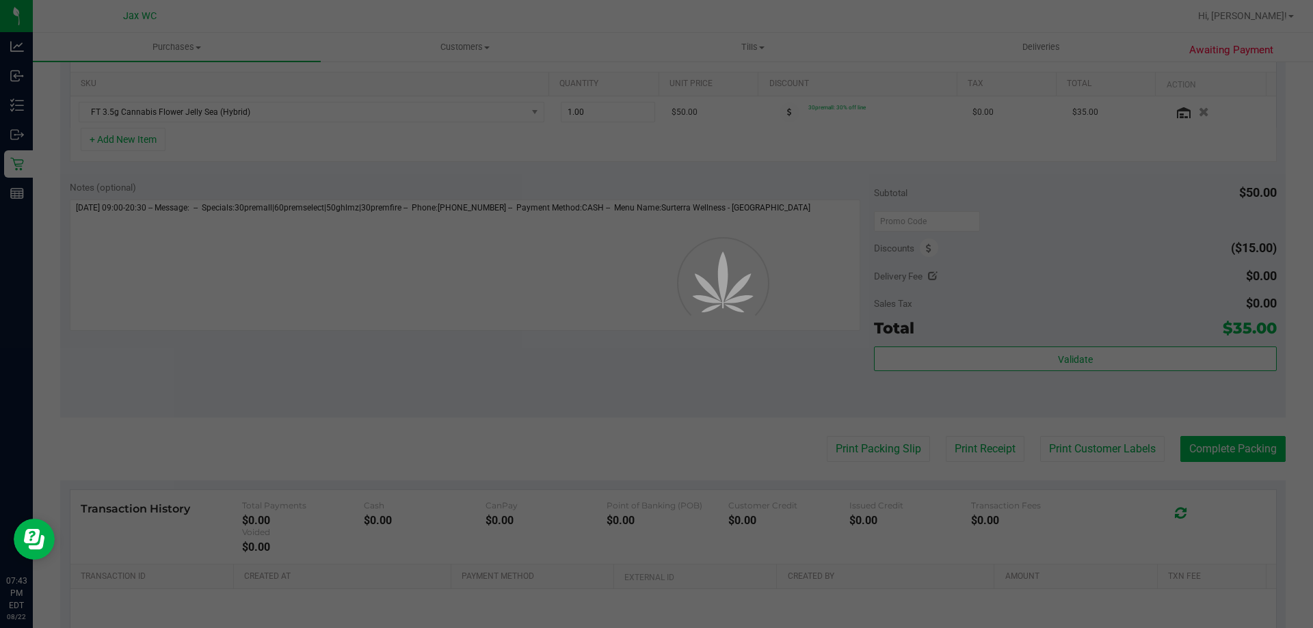
click at [1234, 447] on div at bounding box center [656, 314] width 1313 height 628
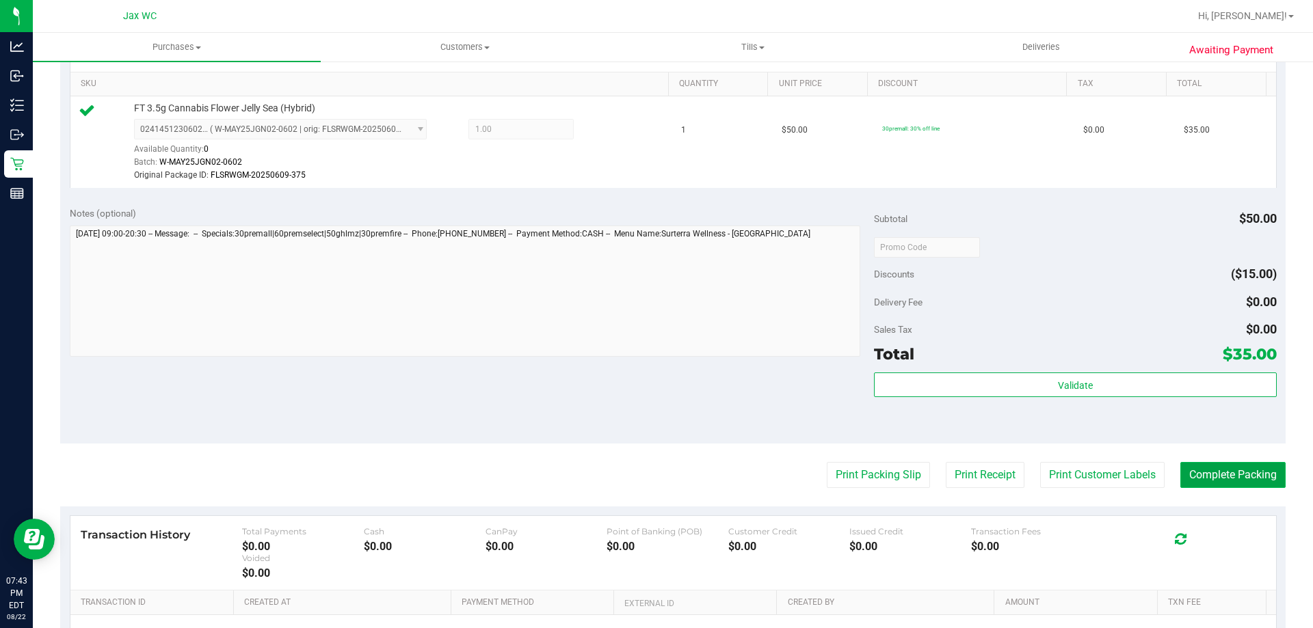
click at [1229, 469] on button "Complete Packing" at bounding box center [1232, 475] width 105 height 26
